Goal: Transaction & Acquisition: Purchase product/service

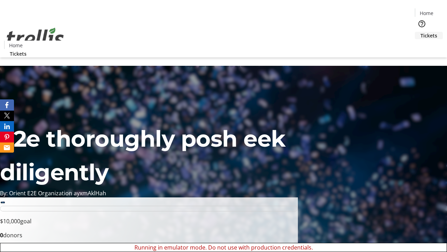
click at [421, 32] on span "Tickets" at bounding box center [429, 35] width 17 height 7
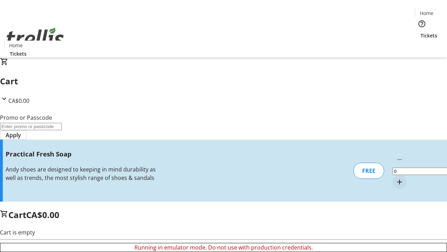
click at [396, 178] on mat-icon "Increment by one" at bounding box center [400, 182] width 8 height 8
type input "1"
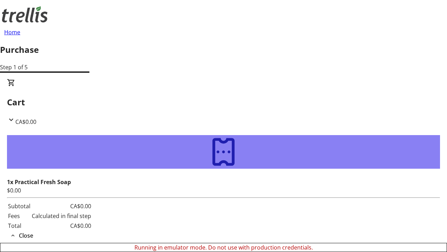
type input "[PERSON_NAME][EMAIL_ADDRESS][DOMAIN_NAME]"
type input "[PERSON_NAME]"
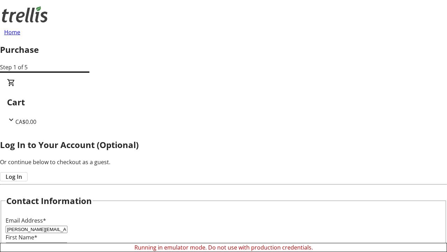
type input "[PERSON_NAME]"
